Goal: Use online tool/utility: Utilize a website feature to perform a specific function

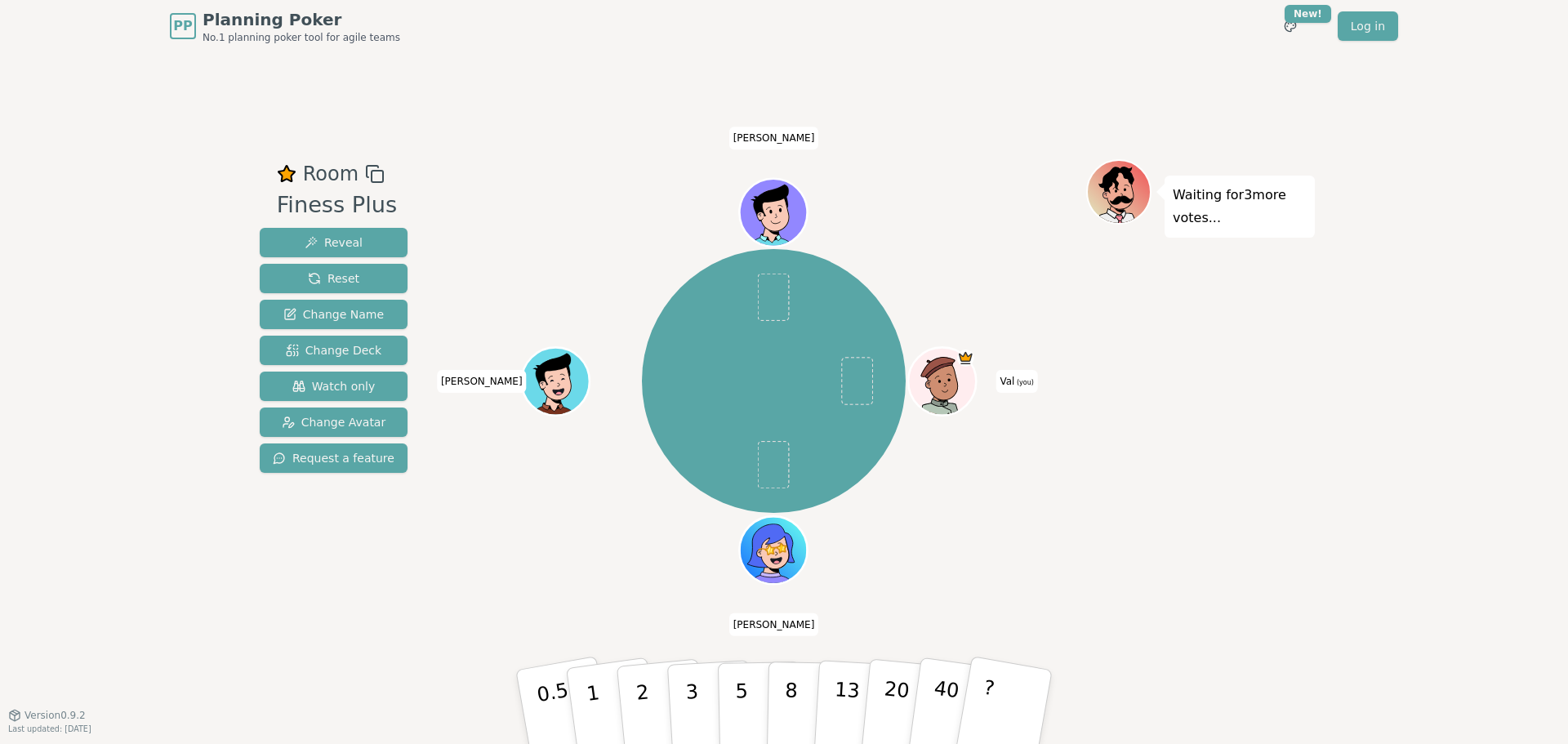
click at [894, 244] on div "Val (you) [PERSON_NAME] [PERSON_NAME]" at bounding box center [773, 381] width 624 height 386
click at [592, 696] on p "1" at bounding box center [595, 709] width 24 height 89
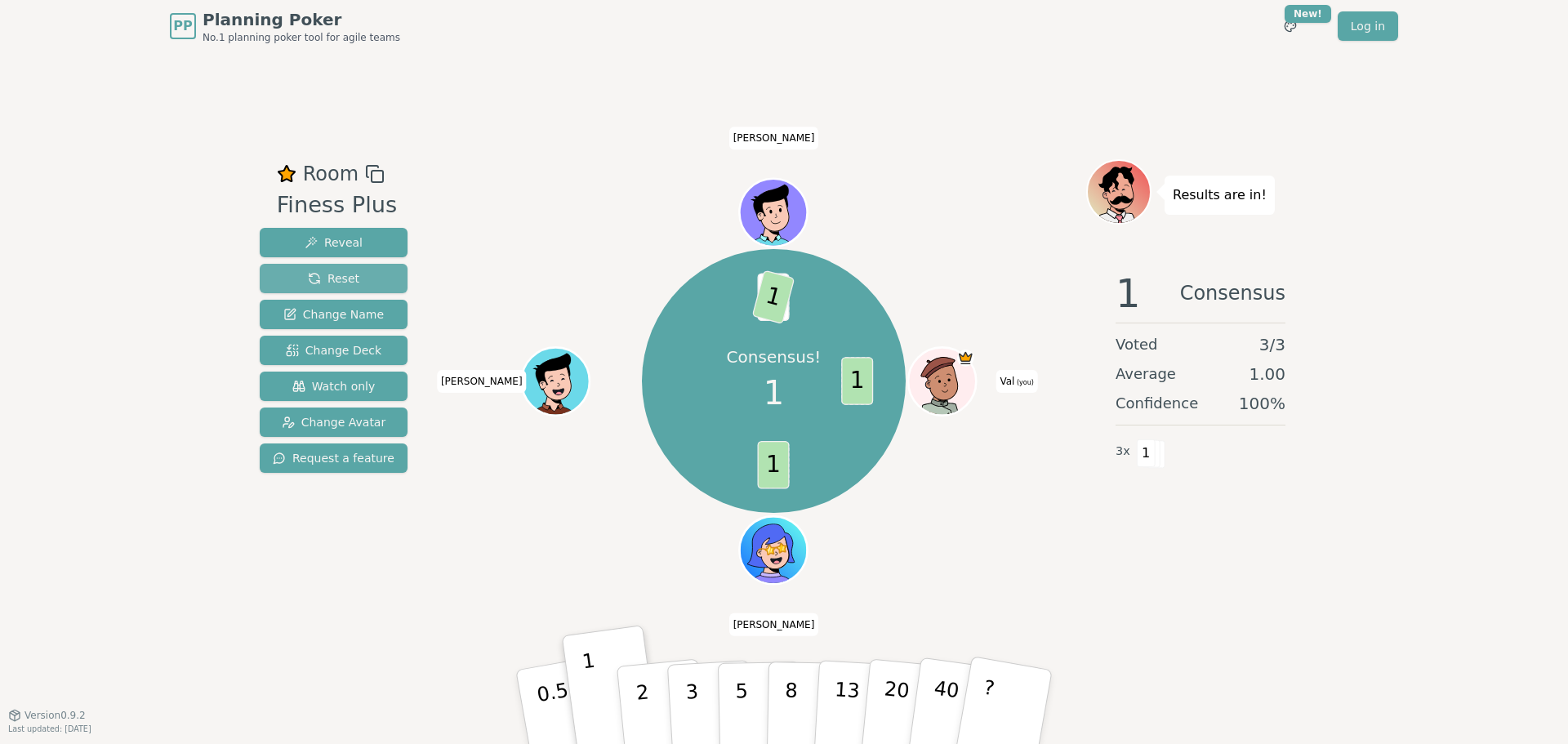
click at [329, 281] on span "Reset" at bounding box center [333, 278] width 51 height 16
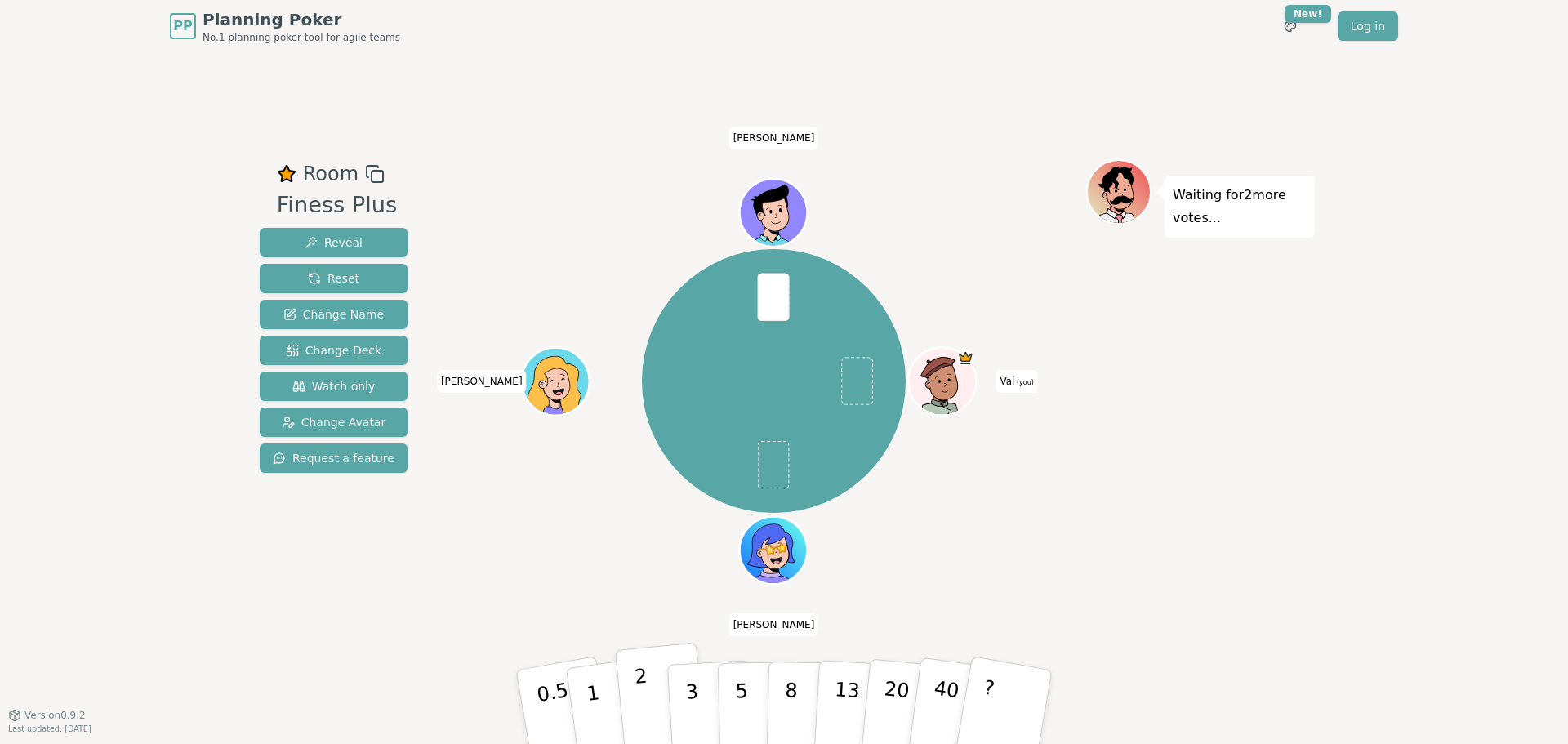
click at [658, 709] on button "2" at bounding box center [662, 708] width 93 height 130
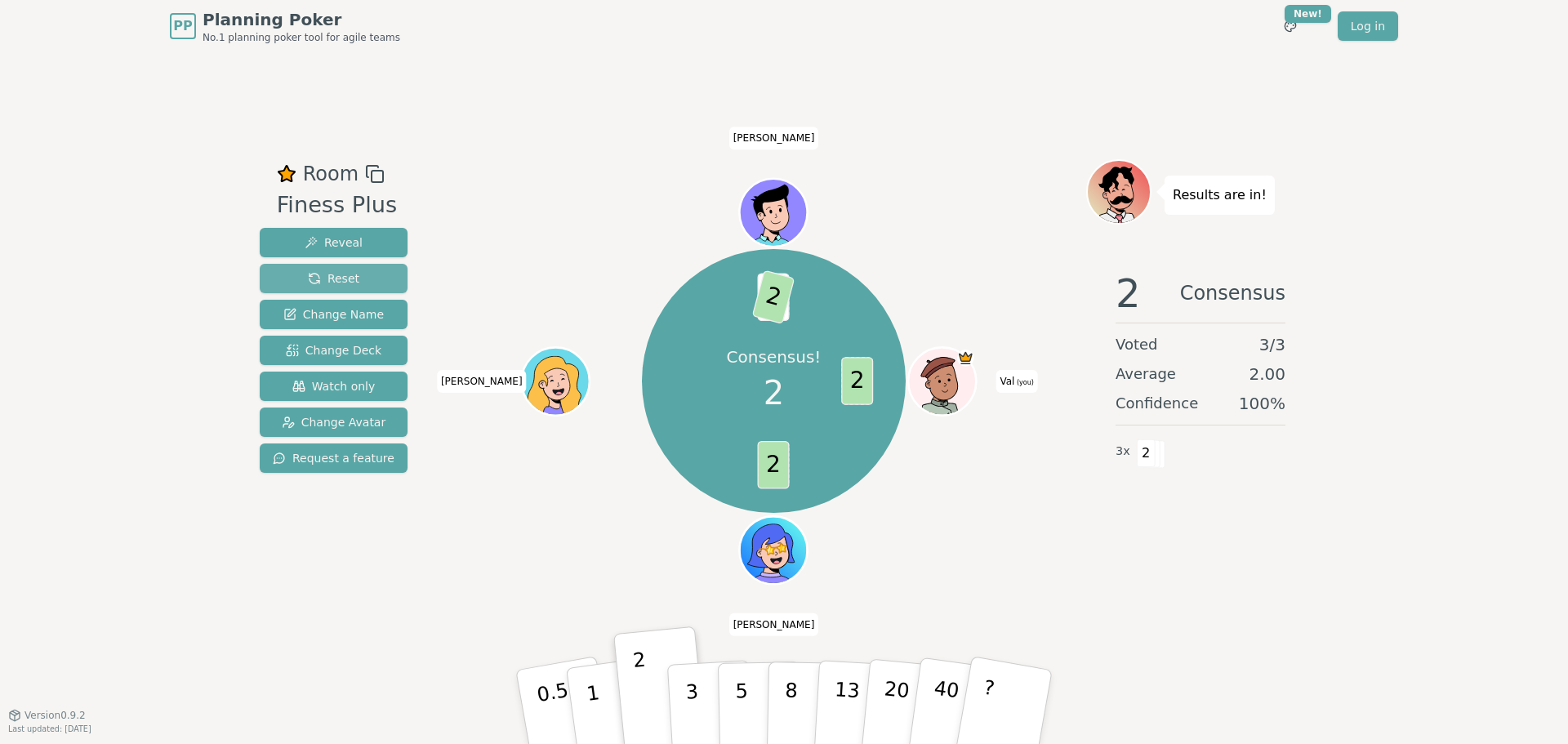
click at [356, 282] on button "Reset" at bounding box center [333, 278] width 147 height 29
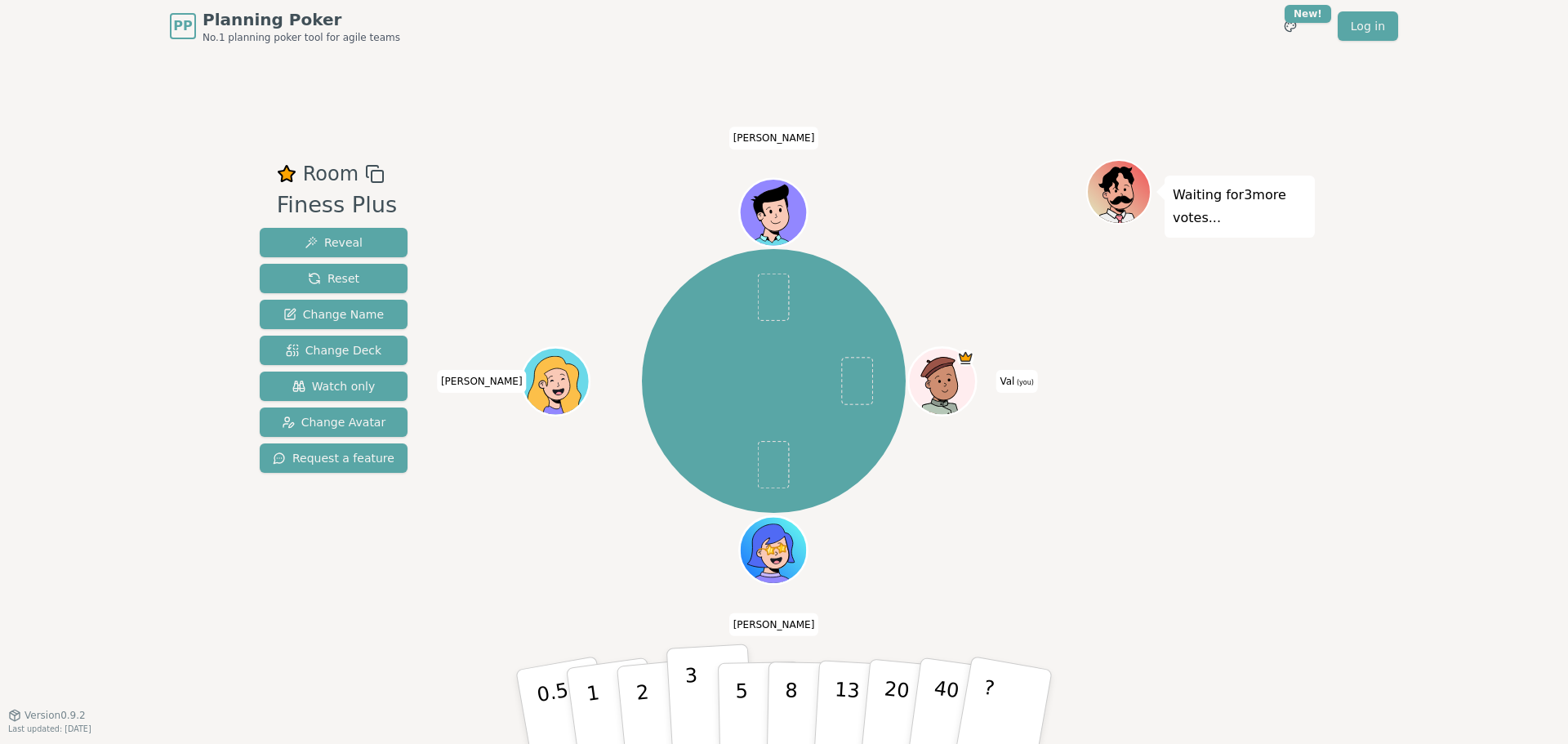
click at [698, 709] on button "3" at bounding box center [710, 707] width 89 height 127
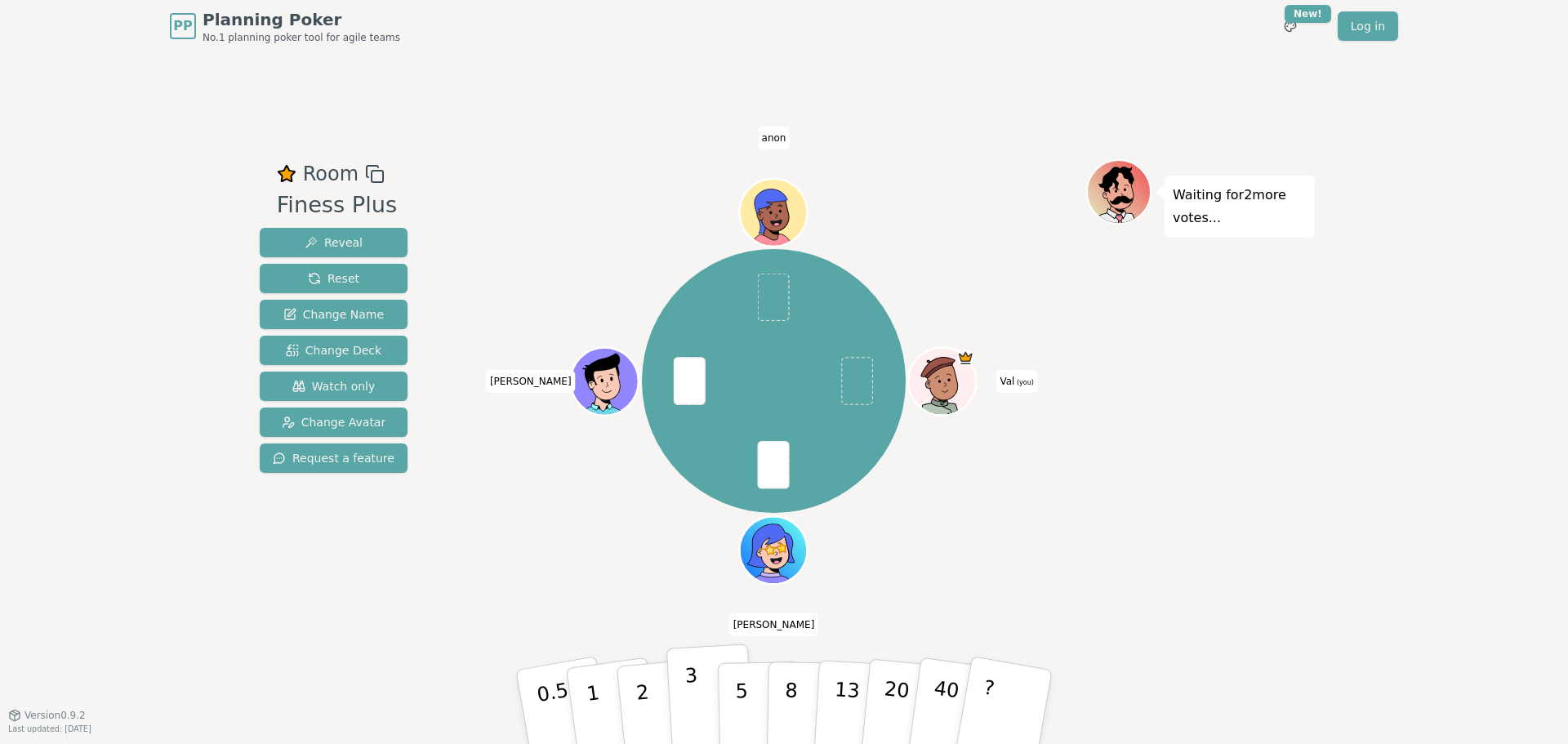
click at [703, 715] on button "3" at bounding box center [710, 707] width 89 height 127
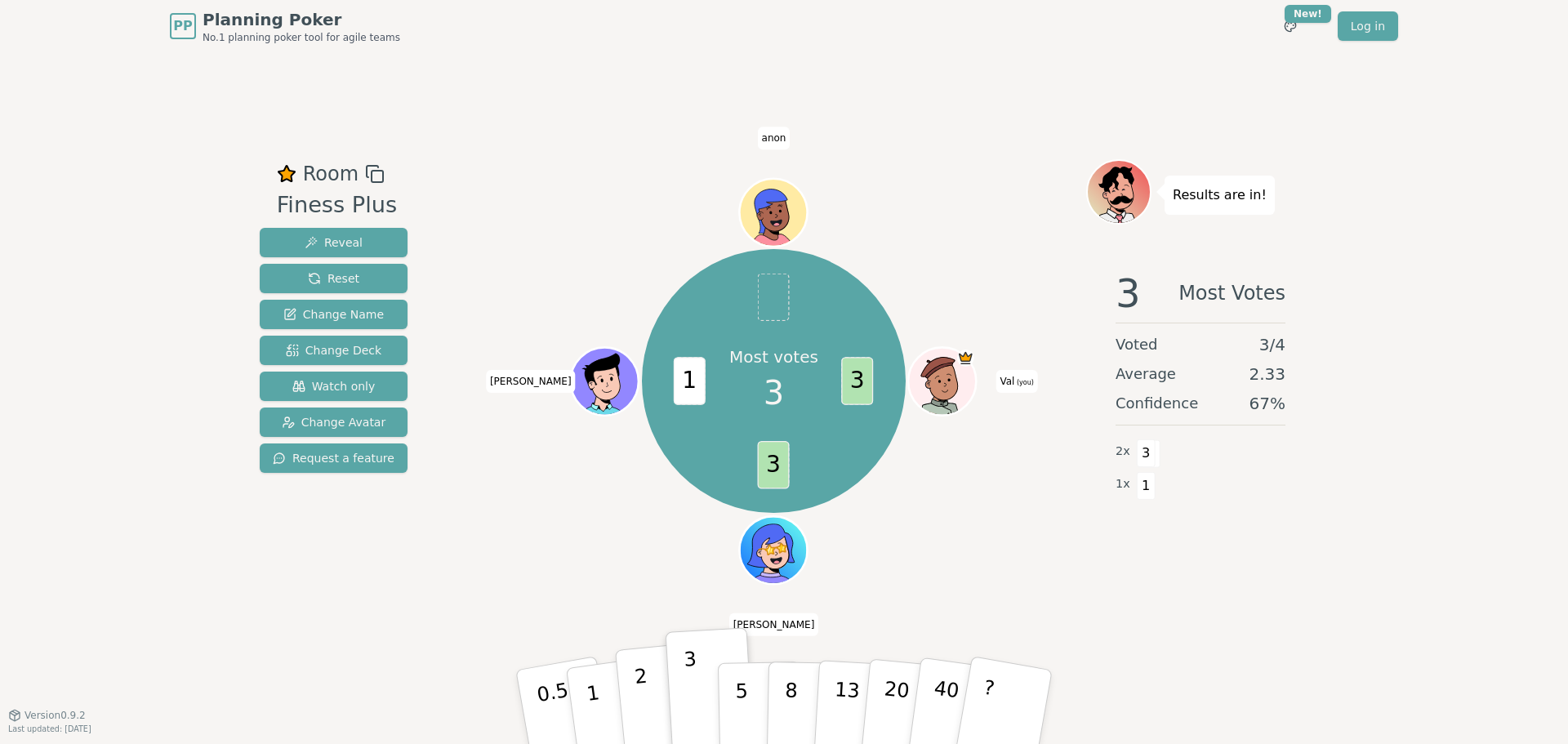
click at [634, 681] on button "2" at bounding box center [662, 708] width 93 height 130
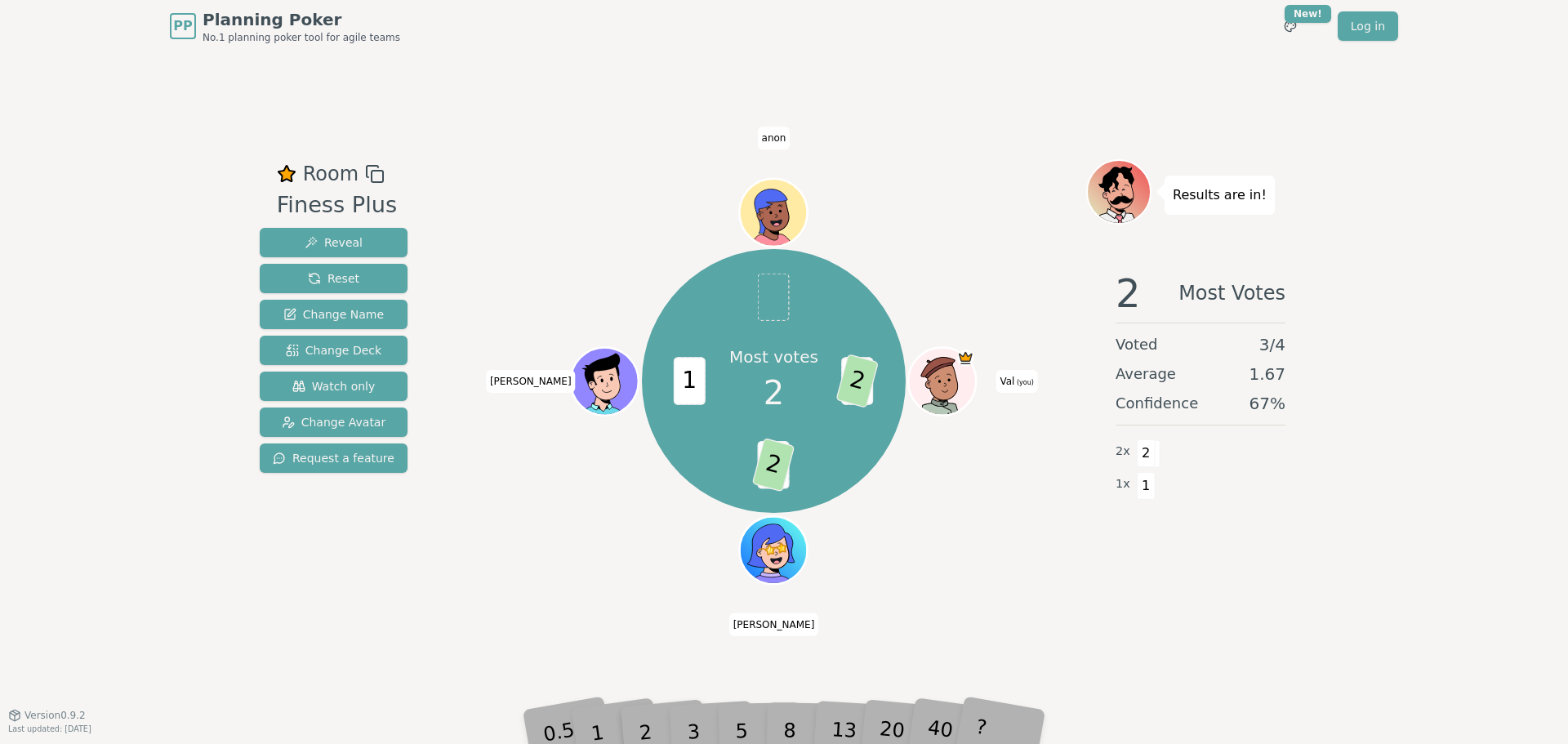
click at [604, 729] on div "1" at bounding box center [612, 707] width 56 height 63
click at [581, 733] on div "0.5" at bounding box center [563, 707] width 58 height 64
click at [588, 741] on div "PP Planning Poker No.1 planning poker tool for agile teams Toggle theme New! Lo…" at bounding box center [784, 372] width 1568 height 744
click at [590, 741] on div "PP Planning Poker No.1 planning poker tool for agile teams Toggle theme New! Lo…" at bounding box center [784, 372] width 1568 height 744
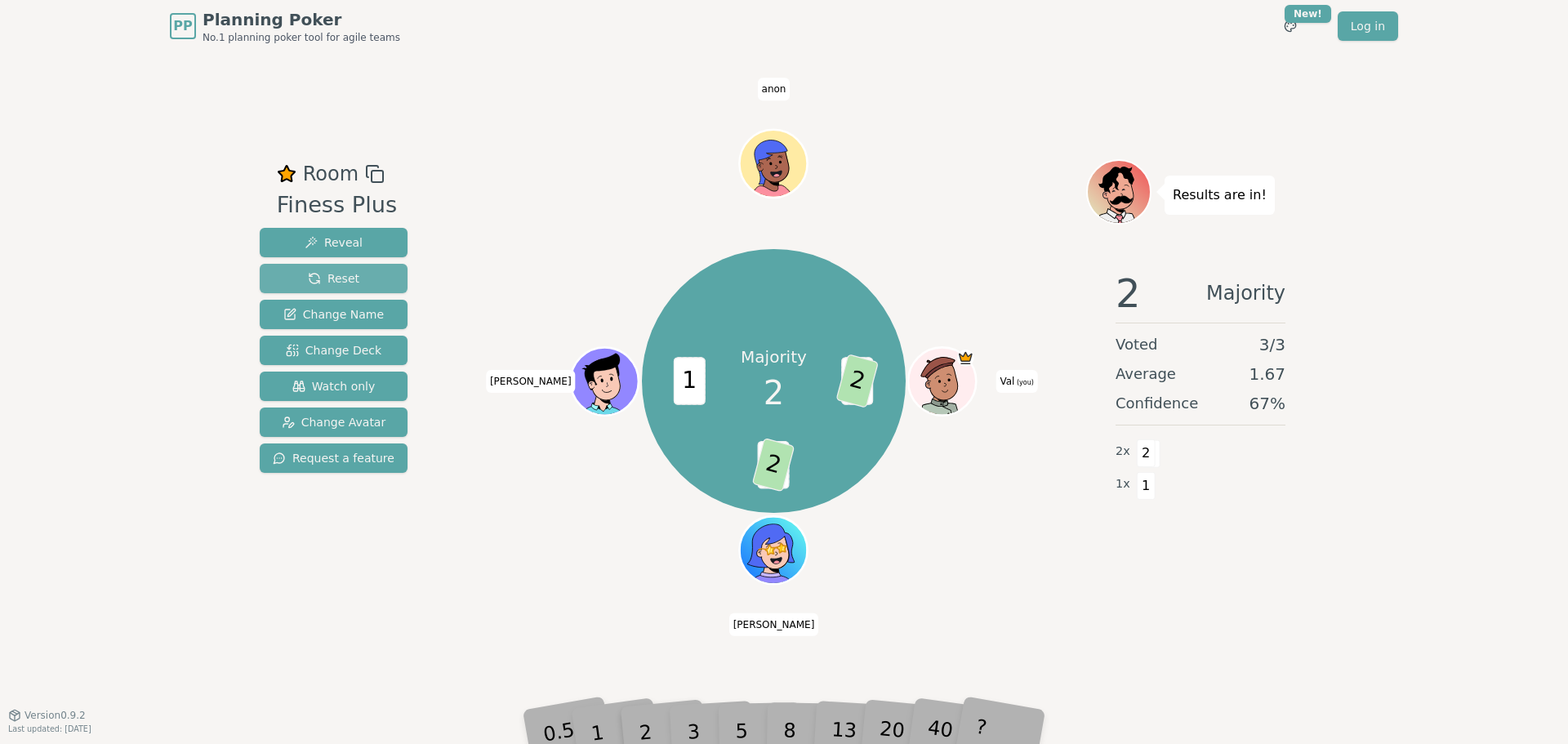
click at [295, 278] on button "Reset" at bounding box center [333, 278] width 147 height 29
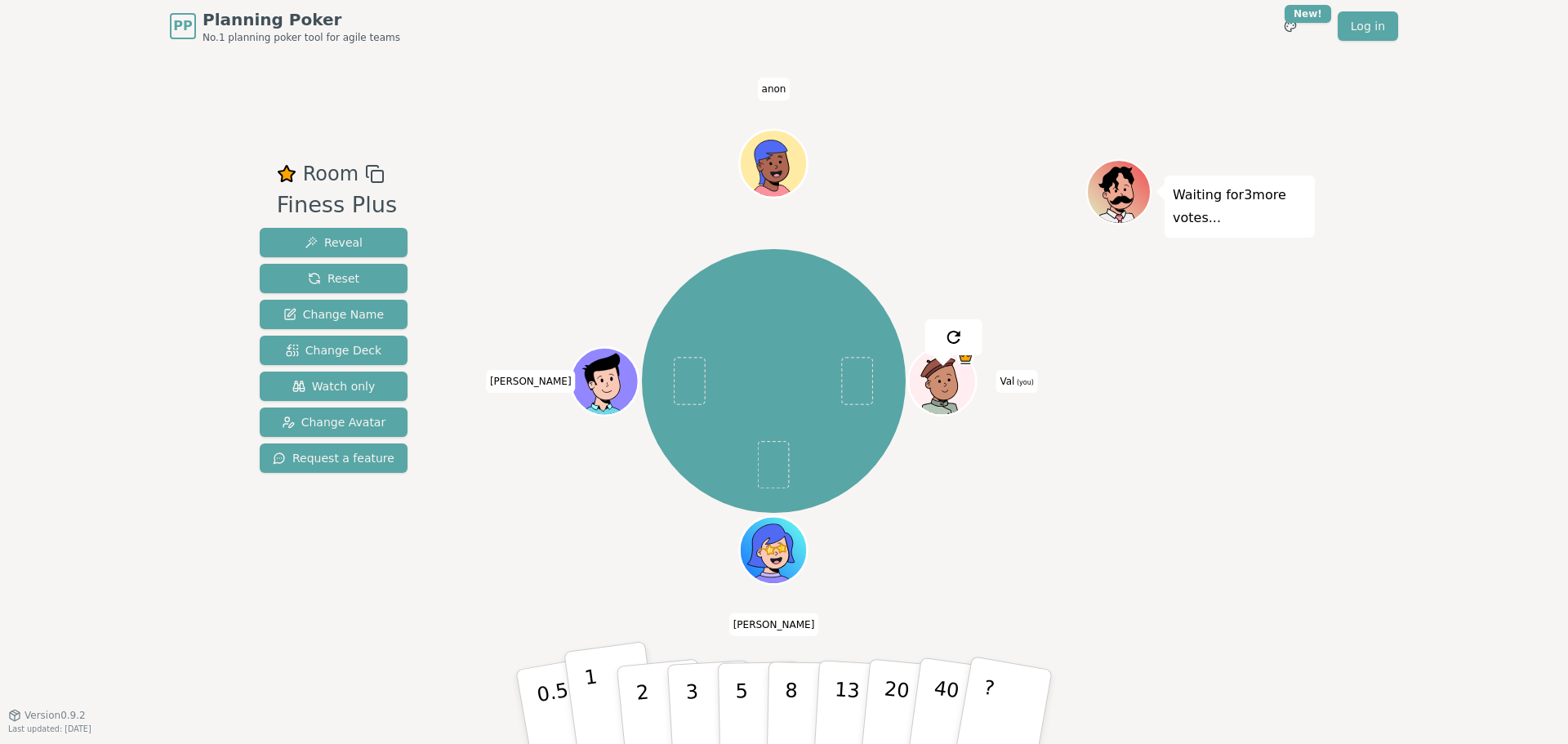
click at [599, 682] on button "1" at bounding box center [612, 708] width 97 height 133
click at [308, 276] on span "Reset" at bounding box center [333, 278] width 51 height 16
